Goal: Task Accomplishment & Management: Manage account settings

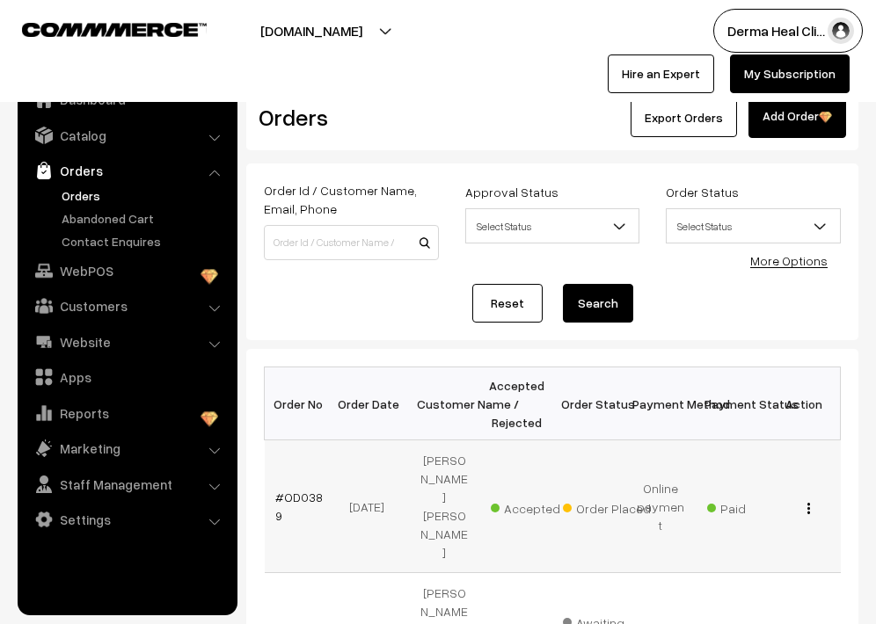
scroll to position [70, 0]
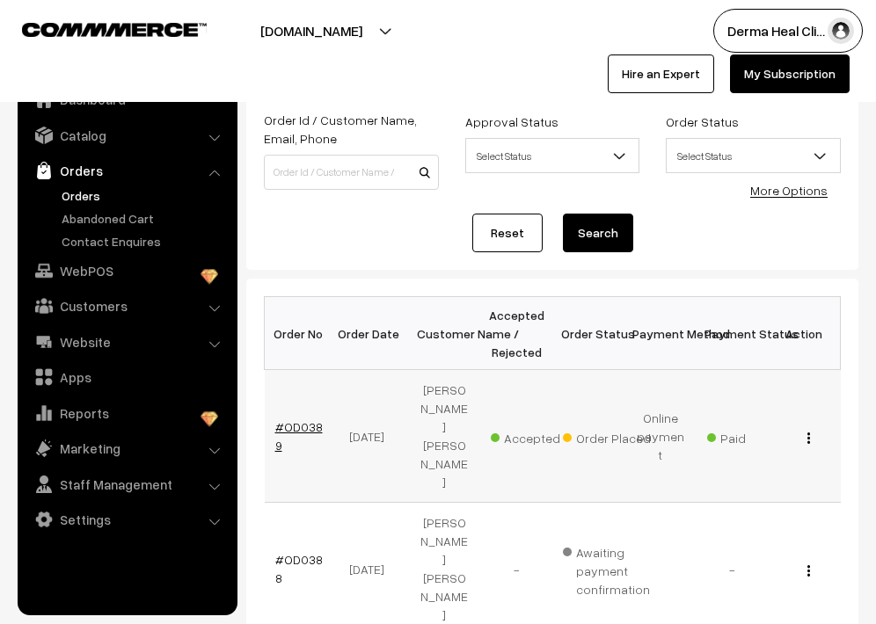
click at [310, 419] on link "#OD0389" at bounding box center [298, 435] width 47 height 33
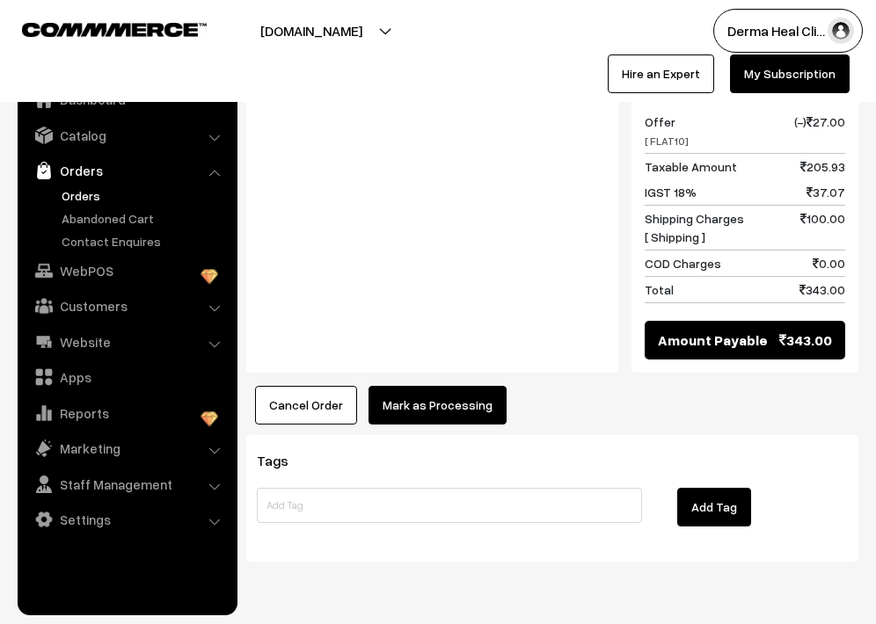
scroll to position [933, 0]
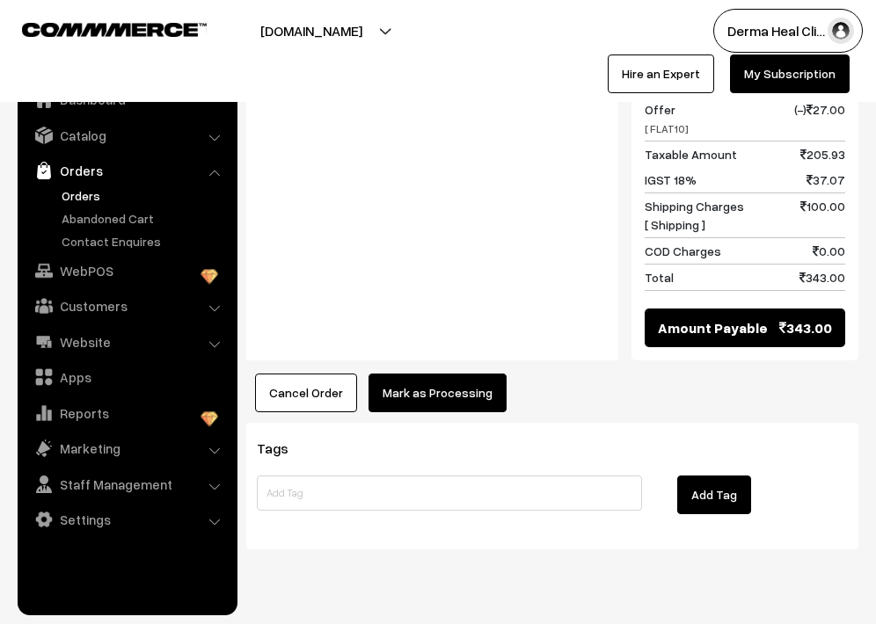
click at [449, 374] on button "Mark as Processing" at bounding box center [437, 393] width 138 height 39
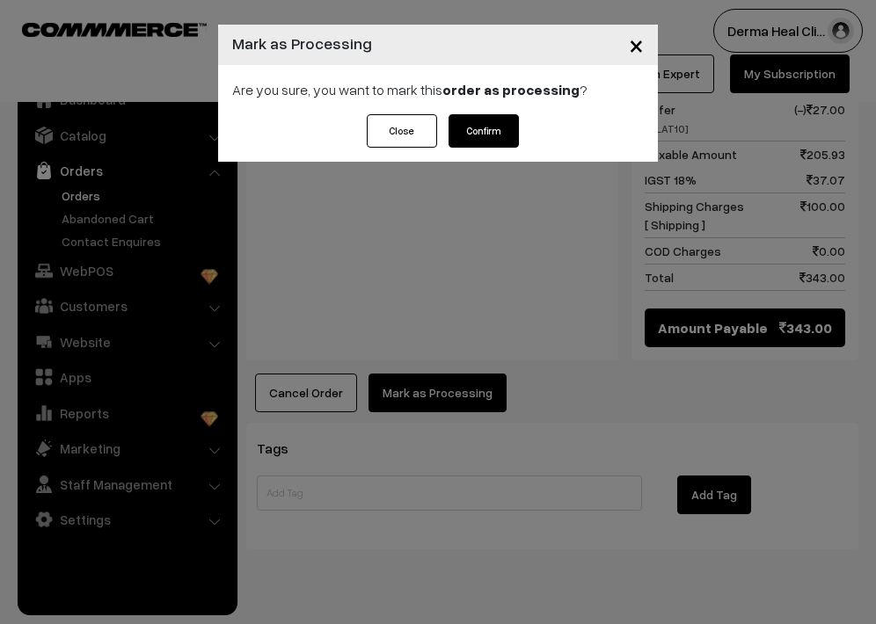
click at [498, 133] on button "Confirm" at bounding box center [484, 130] width 70 height 33
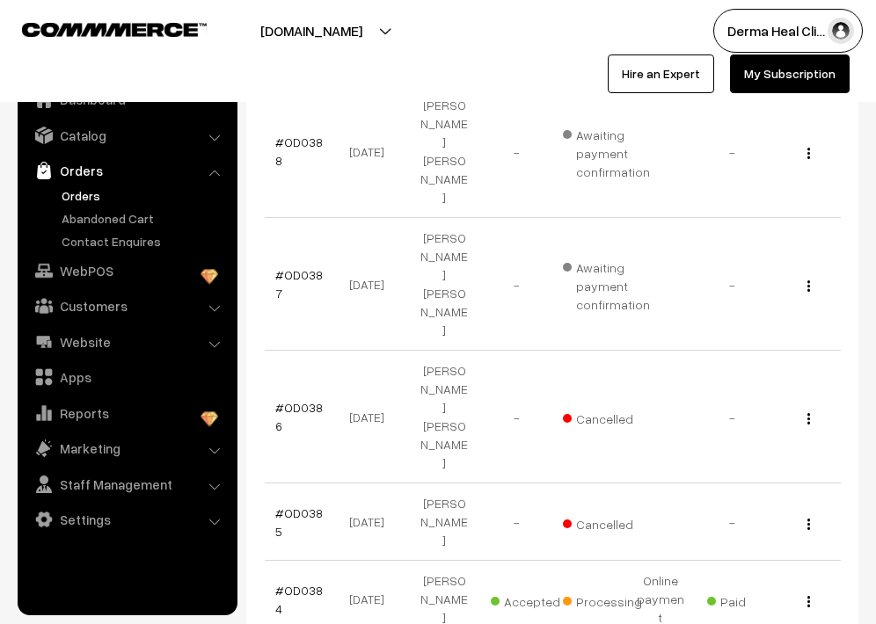
scroll to position [492, 0]
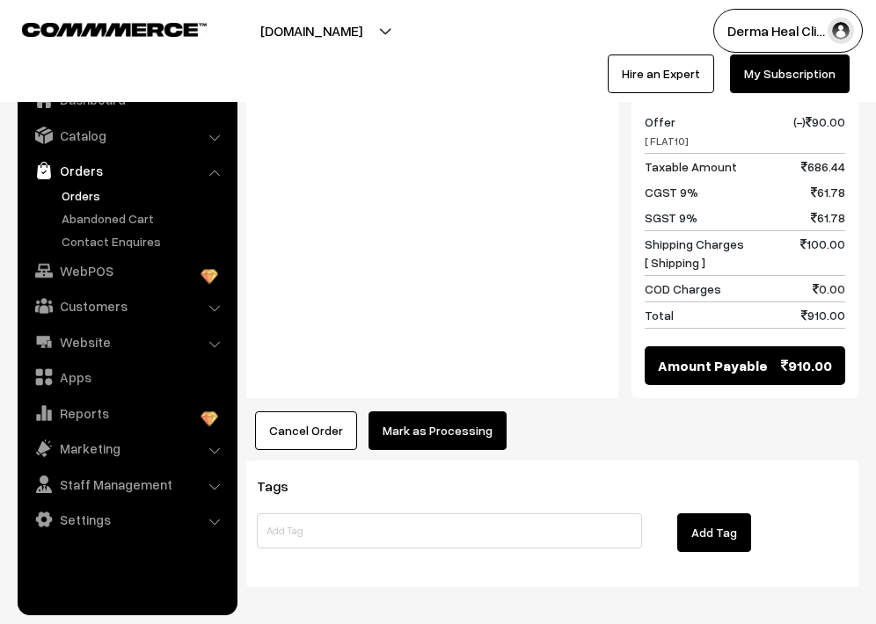
scroll to position [1012, 0]
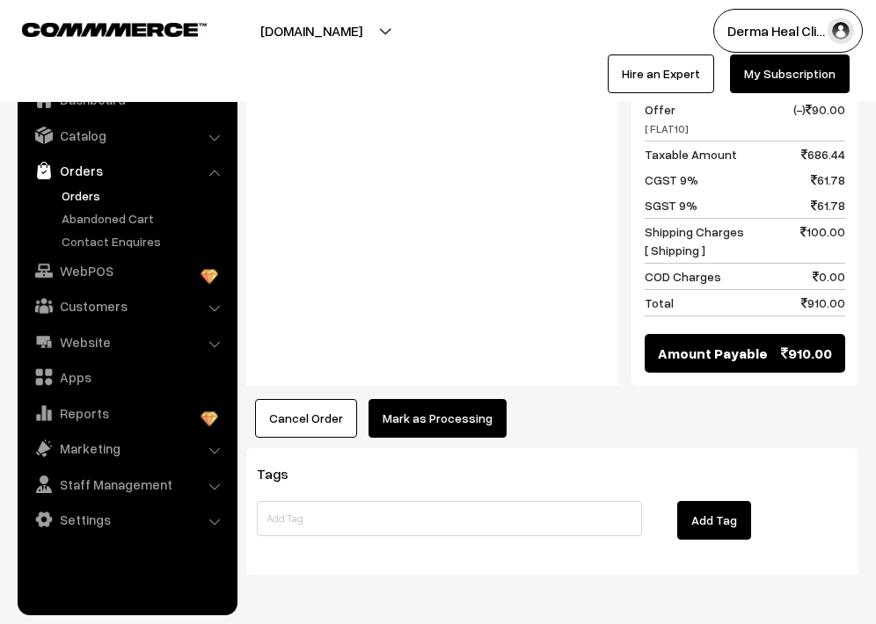
click at [439, 399] on button "Mark as Processing" at bounding box center [437, 418] width 138 height 39
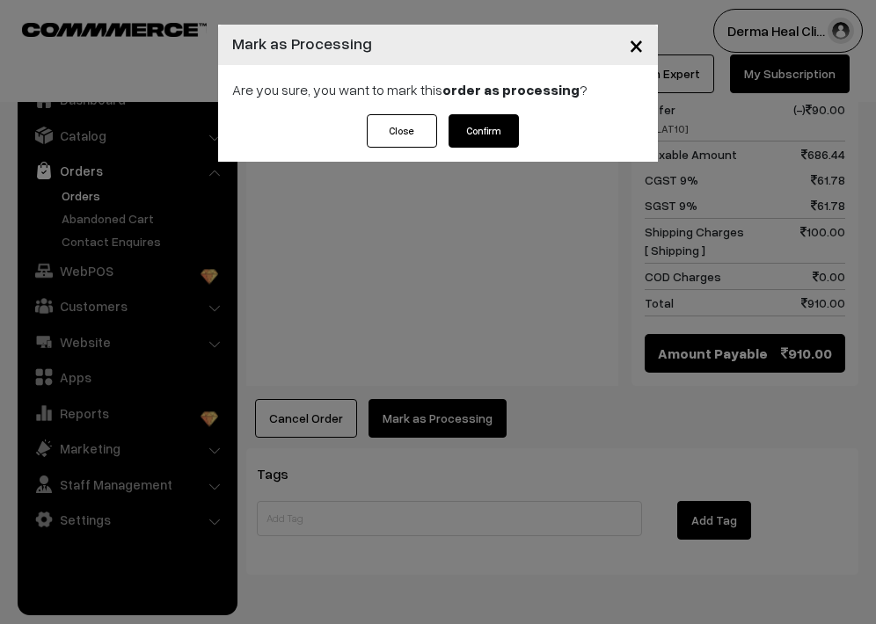
click at [502, 144] on button "Confirm" at bounding box center [484, 130] width 70 height 33
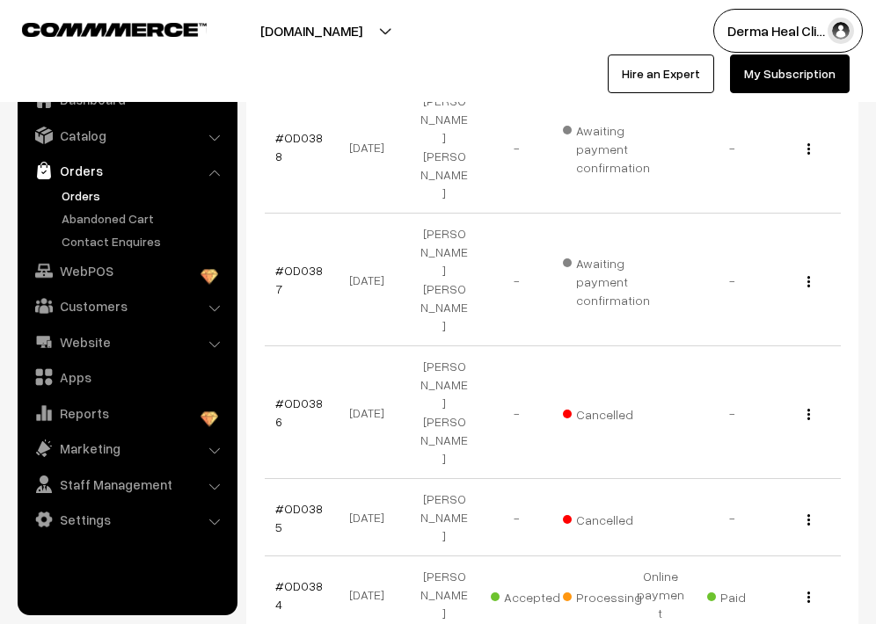
scroll to position [492, 0]
